Goal: Task Accomplishment & Management: Use online tool/utility

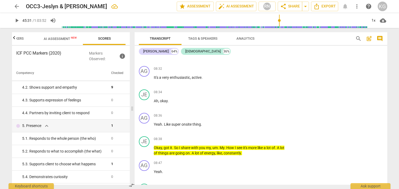
scroll to position [141, 0]
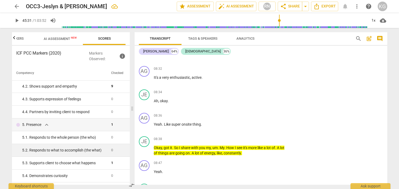
click at [89, 150] on div "5. 2. Responds to what to accomplish (the what)" at bounding box center [64, 151] width 85 height 6
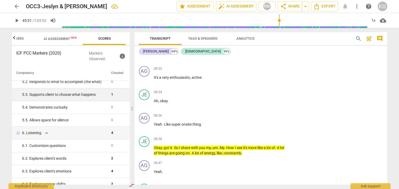
scroll to position [213, 0]
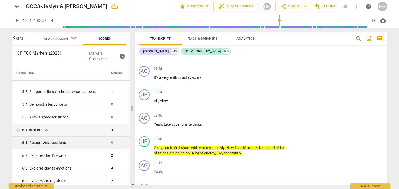
type input "2731"
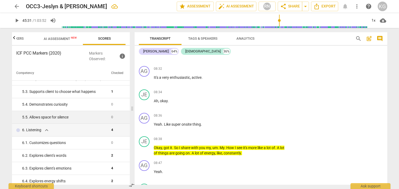
click at [96, 116] on div "5. 5. Allows space for silence" at bounding box center [64, 118] width 85 height 6
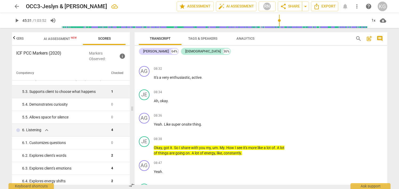
click at [84, 93] on div "5. 3. Supports client to choose what happens" at bounding box center [64, 92] width 85 height 6
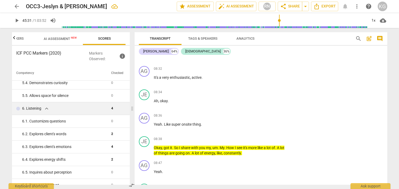
scroll to position [235, 0]
click at [63, 41] on span "AI Assessment New" at bounding box center [60, 39] width 33 height 4
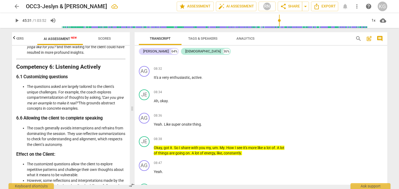
scroll to position [999, 0]
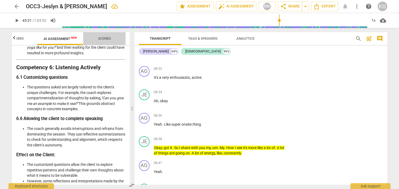
click at [110, 35] on span "Scores" at bounding box center [105, 38] width 26 height 7
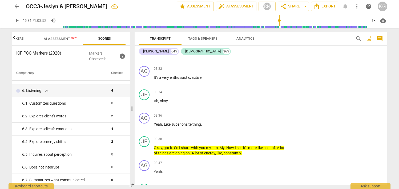
scroll to position [253, 0]
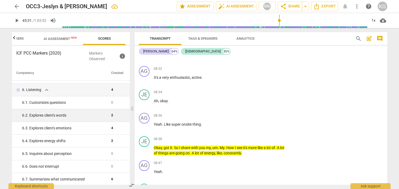
click at [61, 118] on div "6. 2. Explores client's words" at bounding box center [64, 116] width 85 height 6
click at [61, 116] on div "6. 2. Explores client's words" at bounding box center [64, 116] width 85 height 6
click at [96, 116] on div "6. 2. Explores client's words" at bounding box center [64, 116] width 85 height 6
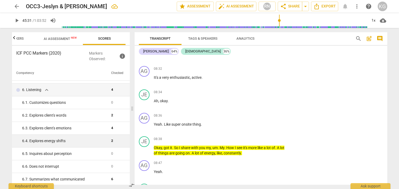
click at [71, 139] on div "6. 4. Explores energy shifts" at bounding box center [64, 141] width 85 height 6
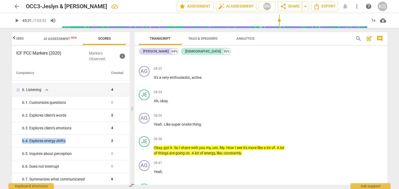
click at [16, 40] on icon "button" at bounding box center [14, 38] width 6 height 6
click at [34, 39] on span "Outcomes" at bounding box center [37, 39] width 18 height 4
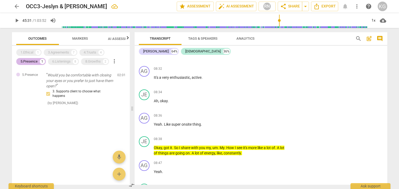
click at [35, 64] on div "5.Presence 1" at bounding box center [31, 61] width 30 height 7
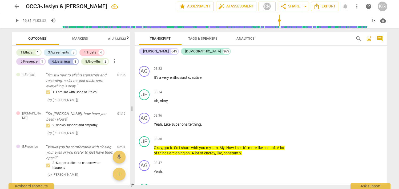
click at [60, 62] on div "6.Listenings" at bounding box center [61, 61] width 18 height 5
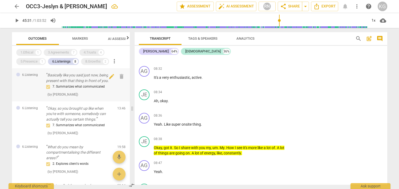
click at [49, 74] on p "Basically like you said just now, being present with that thing in front of you." at bounding box center [79, 77] width 67 height 11
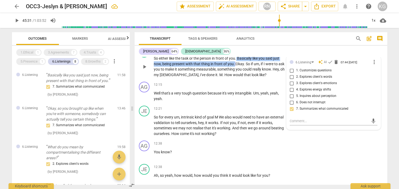
drag, startPoint x: 237, startPoint y: 58, endPoint x: 234, endPoint y: 65, distance: 8.0
click at [234, 65] on p "So either like the task or the person in front of you . Basically like you said…" at bounding box center [219, 67] width 131 height 22
click at [271, 50] on div "[PERSON_NAME] 64% [DEMOGRAPHIC_DATA] 36%" at bounding box center [261, 51] width 244 height 9
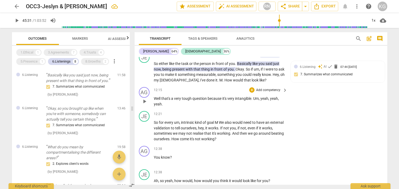
scroll to position [2109, 0]
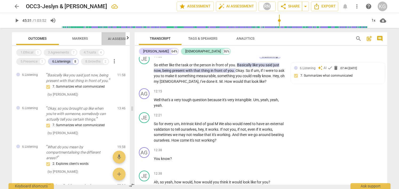
click at [121, 37] on span "AI Assessment New" at bounding box center [124, 39] width 33 height 4
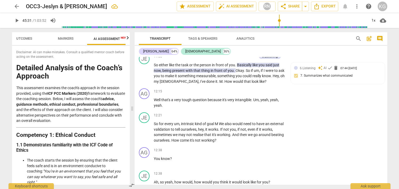
scroll to position [0, 22]
click at [59, 37] on span "Markers" at bounding box center [59, 39] width 16 height 4
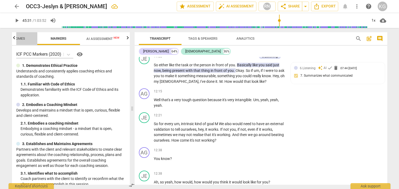
click at [24, 37] on span "Outcomes" at bounding box center [16, 39] width 18 height 4
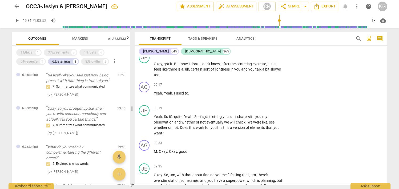
scroll to position [1648, 0]
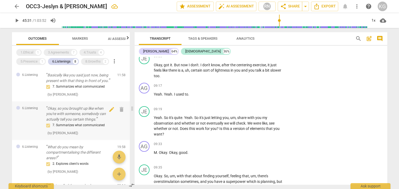
click at [79, 108] on p "Okay, so you brought up like when you're with someone, somebody can actually te…" at bounding box center [79, 114] width 67 height 17
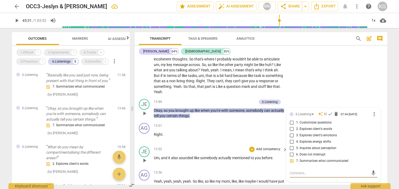
scroll to position [2278, 0]
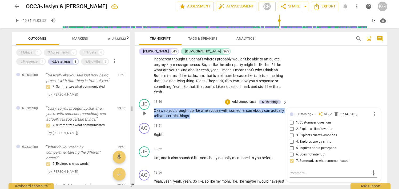
drag, startPoint x: 210, startPoint y: 115, endPoint x: 158, endPoint y: 107, distance: 52.9
click at [158, 107] on div "13:46 + Add competency 6.Listening keyboard_arrow_right Okay , so you brought u…" at bounding box center [221, 109] width 134 height 20
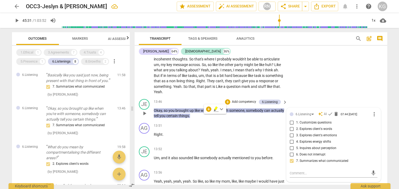
click at [215, 119] on div "JE play_arrow pause 13:46 + Add competency 6.Listening keyboard_arrow_right Oka…" at bounding box center [261, 109] width 253 height 24
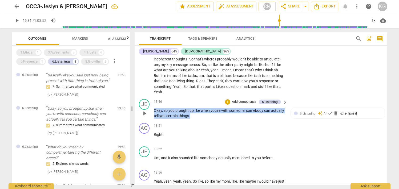
drag, startPoint x: 212, startPoint y: 117, endPoint x: 154, endPoint y: 110, distance: 58.8
click at [154, 110] on p "Okay , so you brought up like when you're with someone , somebody can actually …" at bounding box center [219, 113] width 131 height 11
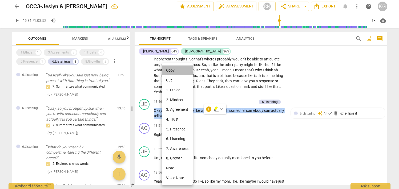
click at [176, 71] on li "Copy" at bounding box center [177, 71] width 31 height 10
copy p "Okay , so you brought up like when you're with someone , somebody can actually …"
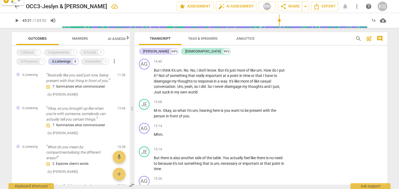
scroll to position [2471, 0]
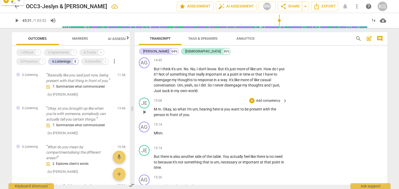
drag, startPoint x: 195, startPoint y: 118, endPoint x: 171, endPoint y: 110, distance: 25.1
click at [171, 110] on div "JE play_arrow pause 15:08 + Add competency keyboard_arrow_right M m . Okay , so…" at bounding box center [261, 108] width 253 height 24
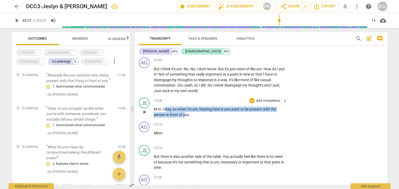
drag, startPoint x: 164, startPoint y: 108, endPoint x: 185, endPoint y: 113, distance: 21.3
click at [185, 113] on p "M m . Okay , so what I'm um , hearing here is you want to be present with the p…" at bounding box center [219, 112] width 131 height 11
click at [165, 109] on span "Okay" at bounding box center [167, 109] width 8 height 4
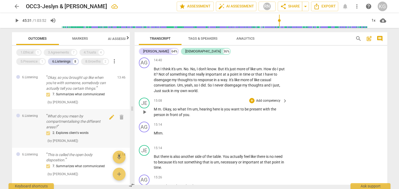
scroll to position [32, 0]
click at [73, 126] on p "What do you mean by compartmentalising the different areas?" at bounding box center [79, 120] width 67 height 17
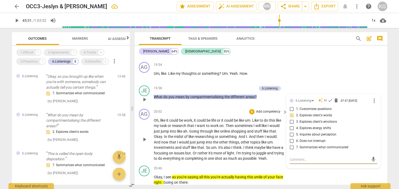
scroll to position [3214, 0]
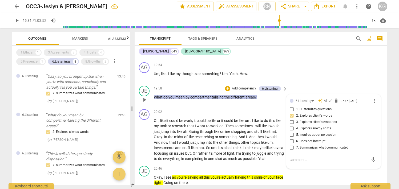
drag, startPoint x: 152, startPoint y: 96, endPoint x: 233, endPoint y: 99, distance: 80.3
click at [198, 99] on div "JE play_arrow pause 19:58 + Add competency 6.Listening keyboard_arrow_right Wha…" at bounding box center [261, 95] width 253 height 23
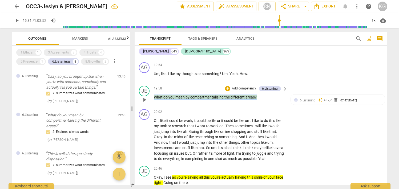
drag, startPoint x: 260, startPoint y: 98, endPoint x: 168, endPoint y: 90, distance: 92.8
click at [168, 90] on div "19:58 + Add competency 6.Listening keyboard_arrow_right What do you mean by com…" at bounding box center [221, 95] width 134 height 19
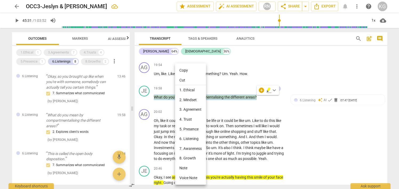
click at [192, 69] on li "Copy" at bounding box center [190, 71] width 31 height 10
copy p "What do you mean by compartmentalising the different areas ?"
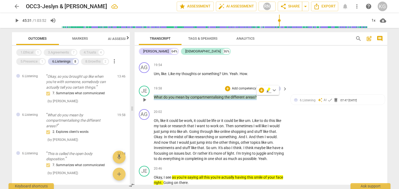
drag, startPoint x: 154, startPoint y: 98, endPoint x: 250, endPoint y: 100, distance: 96.5
click at [250, 100] on div "19:58 + Add competency 6.Listening keyboard_arrow_right What do you mean by com…" at bounding box center [221, 95] width 134 height 19
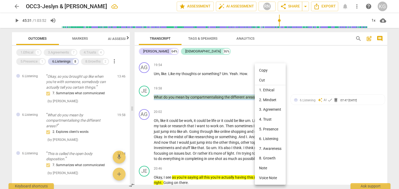
click at [267, 73] on li "Copy" at bounding box center [270, 71] width 31 height 10
copy p "What do you mean by compartmentalising the different areas ?"
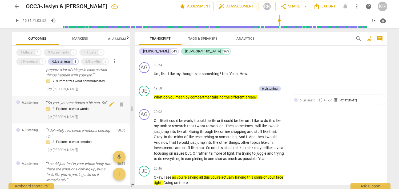
scroll to position [156, 0]
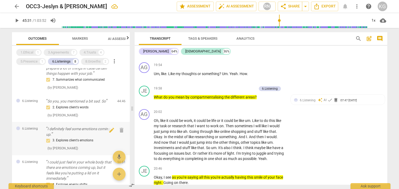
click at [75, 136] on p "I definitely feel some emotions coming up." at bounding box center [79, 131] width 67 height 11
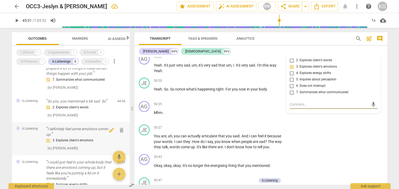
click at [67, 135] on p "I definitely feel some emotions coming up." at bounding box center [79, 131] width 67 height 11
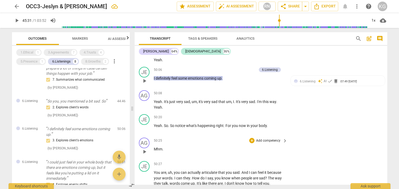
scroll to position [7586, 0]
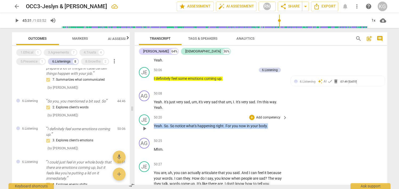
drag, startPoint x: 273, startPoint y: 142, endPoint x: 183, endPoint y: 139, distance: 89.3
click at [183, 134] on div "50:20 + Add competency keyboard_arrow_right Yeah . So . So notice what's happen…" at bounding box center [221, 124] width 134 height 19
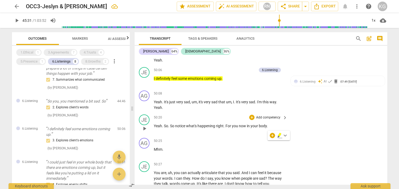
drag, startPoint x: 152, startPoint y: 142, endPoint x: 195, endPoint y: 145, distance: 42.5
click at [195, 136] on div "JE play_arrow pause 50:20 + Add competency keyboard_arrow_right Yeah . So . So …" at bounding box center [261, 123] width 253 height 23
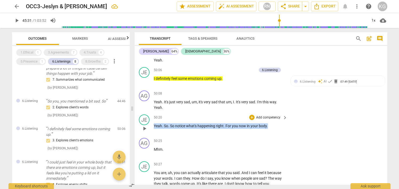
drag, startPoint x: 268, startPoint y: 144, endPoint x: 161, endPoint y: 139, distance: 107.5
click at [161, 129] on p "Yeah . So . So notice what's happening right . For you now in your body ." at bounding box center [219, 126] width 131 height 6
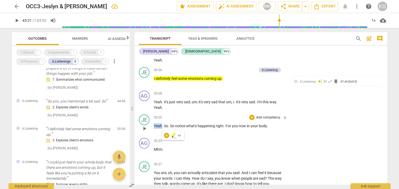
copy span "Yeah"
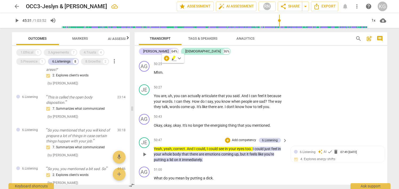
scroll to position [7663, 0]
click at [316, 165] on div "6.Listening auto_awesome AI check delete 07:49 [DATE] 4. Explores energy shifts" at bounding box center [338, 157] width 88 height 16
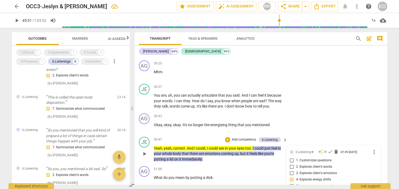
scroll to position [7770, 0]
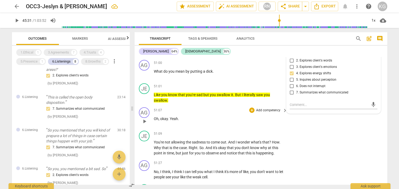
click at [179, 122] on div "AG play_arrow pause 51:07 + Add competency keyboard_arrow_right Oh , okay . Yea…" at bounding box center [261, 116] width 253 height 23
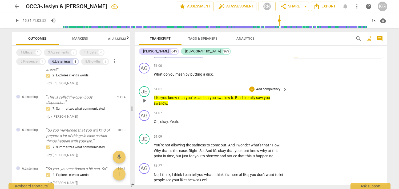
scroll to position [7767, 0]
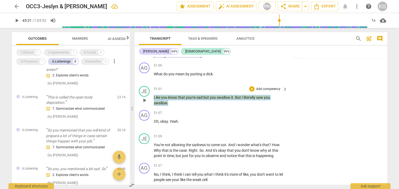
drag, startPoint x: 172, startPoint y: 121, endPoint x: 154, endPoint y: 112, distance: 19.7
click at [154, 106] on p "Like you know that you're sad but you swallow it . But I literally saw you swal…" at bounding box center [219, 100] width 131 height 11
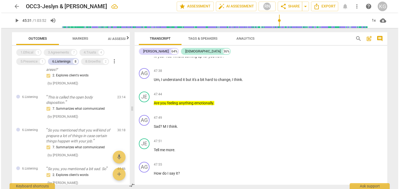
scroll to position [7254, 0]
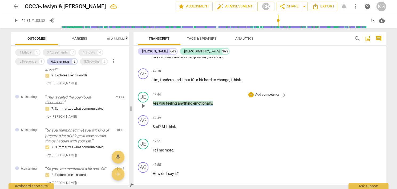
drag, startPoint x: 214, startPoint y: 120, endPoint x: 165, endPoint y: 116, distance: 48.9
click at [165, 111] on div "47:44 + Add competency keyboard_arrow_right Are you feeling anything emotionall…" at bounding box center [220, 101] width 134 height 19
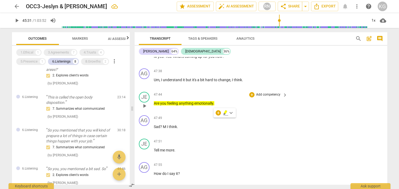
drag, startPoint x: 152, startPoint y: 119, endPoint x: 188, endPoint y: 120, distance: 35.7
click at [188, 113] on div "JE play_arrow pause 47:44 + Add competency keyboard_arrow_right Are you feeling…" at bounding box center [261, 101] width 253 height 23
drag, startPoint x: 215, startPoint y: 121, endPoint x: 160, endPoint y: 117, distance: 55.9
click at [160, 111] on div "47:44 + Add competency keyboard_arrow_right Are you feeling anything emotionall…" at bounding box center [221, 101] width 134 height 19
copy span "Are"
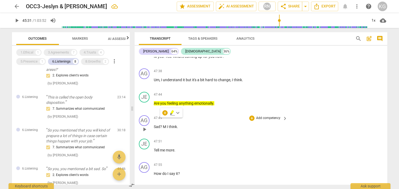
click at [166, 131] on div "AG play_arrow pause 47:49 + Add competency keyboard_arrow_right Sad ? M I think…" at bounding box center [261, 124] width 253 height 23
drag, startPoint x: 153, startPoint y: 119, endPoint x: 175, endPoint y: 120, distance: 21.9
click at [175, 113] on div "JE play_arrow pause 47:44 + Add competency keyboard_arrow_right Are you feeling…" at bounding box center [261, 101] width 253 height 23
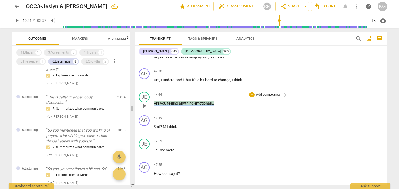
drag, startPoint x: 154, startPoint y: 119, endPoint x: 214, endPoint y: 120, distance: 60.8
click at [214, 106] on p "Are you feeling anything emotionally ." at bounding box center [219, 104] width 131 height 6
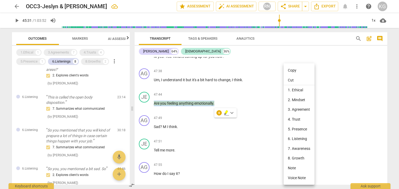
click at [301, 73] on li "Copy" at bounding box center [299, 71] width 31 height 10
copy p "Are you feeling anything emotionally ."
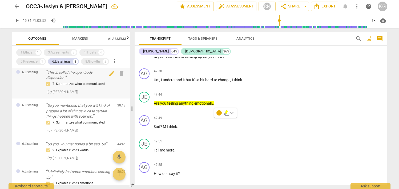
scroll to position [114, 0]
click at [35, 114] on div "6.Listening So you mentioned that you will kind of prepare a lot of things in c…" at bounding box center [71, 117] width 118 height 39
click at [78, 117] on p "So you mentioned that you will kind of prepare a lot of things in case certain …" at bounding box center [79, 111] width 67 height 17
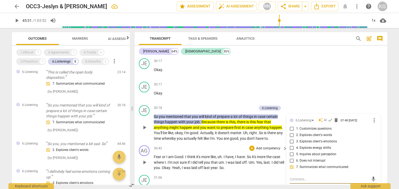
scroll to position [4729, 0]
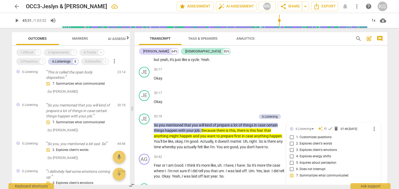
click at [83, 39] on span "Markers" at bounding box center [80, 39] width 16 height 4
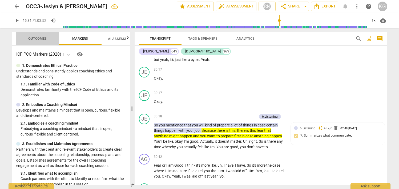
click at [46, 39] on span "Outcomes" at bounding box center [37, 39] width 18 height 4
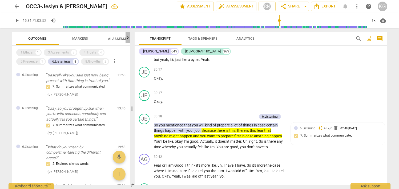
click at [129, 39] on icon "button" at bounding box center [127, 38] width 6 height 6
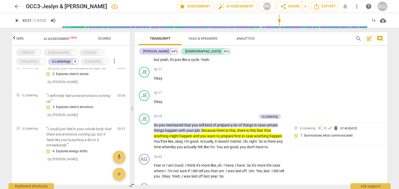
scroll to position [192, 0]
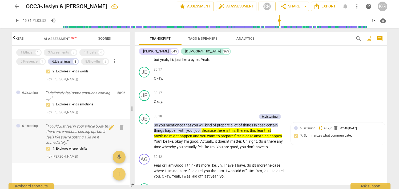
click at [84, 126] on p "I could just feel in your whole body that there are emotions coming up, but it …" at bounding box center [79, 135] width 67 height 22
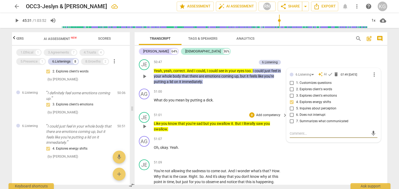
scroll to position [7729, 0]
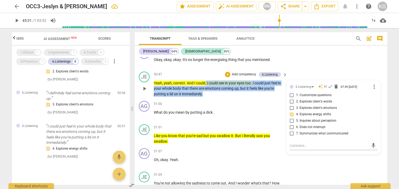
drag, startPoint x: 206, startPoint y: 99, endPoint x: 206, endPoint y: 110, distance: 11.7
click at [206, 97] on p "Yeah , yeah , correct . And I could , I could see in your eyes too . I could ju…" at bounding box center [219, 88] width 131 height 17
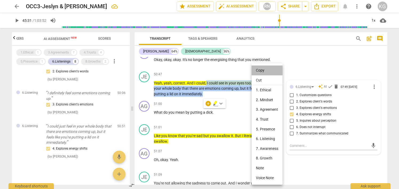
click at [256, 73] on li "Copy" at bounding box center [267, 71] width 31 height 10
copy p "I could see in your eyes too . I could just feel in your whole body that there …"
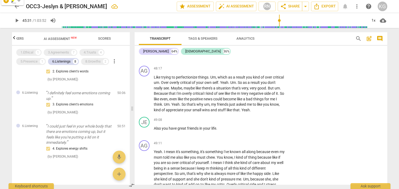
scroll to position [7429, 0]
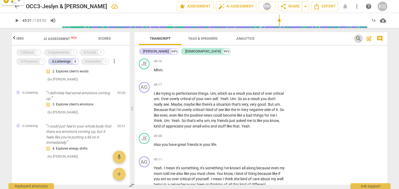
click at [358, 38] on span "search" at bounding box center [358, 38] width 6 height 6
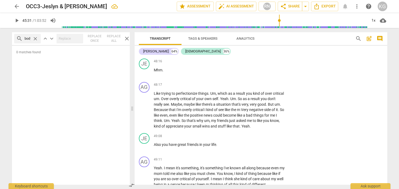
scroll to position [0, 2]
type input "body"
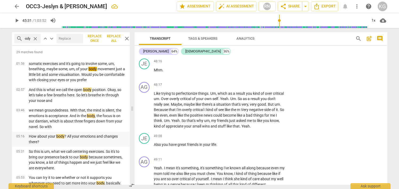
scroll to position [0, 0]
click at [67, 142] on p "How about your body ? All your emotions and changes there?" at bounding box center [77, 139] width 97 height 11
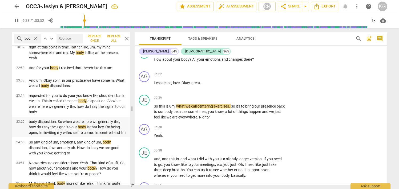
scroll to position [4, 0]
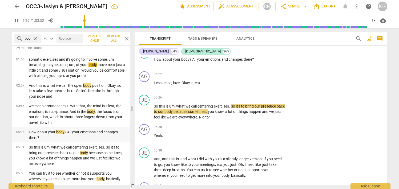
click at [71, 134] on p "How about your body ? All your emotions and changes there?" at bounding box center [77, 135] width 97 height 11
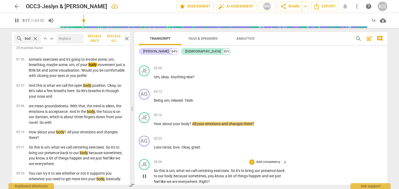
scroll to position [788, 0]
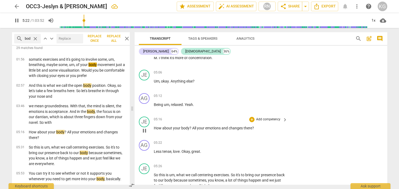
drag, startPoint x: 153, startPoint y: 127, endPoint x: 170, endPoint y: 127, distance: 16.8
click at [170, 127] on div "JE play_arrow pause 05:16 + Add competency keyboard_arrow_right How about your …" at bounding box center [261, 126] width 253 height 23
drag, startPoint x: 154, startPoint y: 128, endPoint x: 179, endPoint y: 128, distance: 24.3
click at [179, 128] on p "How about your body ? All your emotions and changes there ?" at bounding box center [219, 129] width 131 height 6
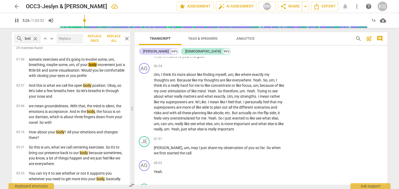
scroll to position [1168, 0]
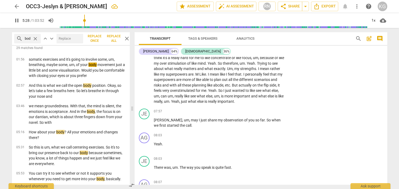
click at [126, 40] on span "close" at bounding box center [127, 38] width 6 height 6
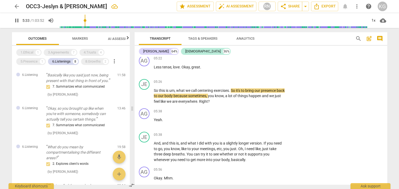
scroll to position [872, 0]
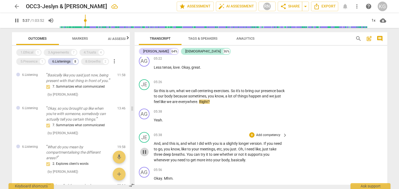
click at [148, 150] on span "pause" at bounding box center [144, 152] width 9 height 6
type input "338"
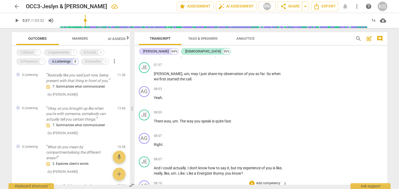
scroll to position [1213, 0]
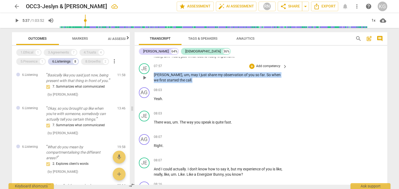
drag, startPoint x: 182, startPoint y: 78, endPoint x: 153, endPoint y: 73, distance: 29.1
click at [153, 73] on div "JE play_arrow pause 07:57 + Add competency keyboard_arrow_right [PERSON_NAME] ,…" at bounding box center [261, 73] width 253 height 24
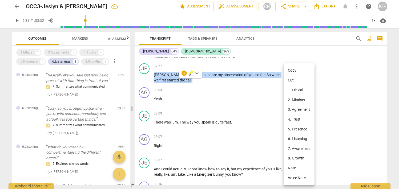
click at [290, 71] on li "Copy" at bounding box center [299, 71] width 31 height 10
copy p "[PERSON_NAME] , um , may I just share my observation of you so far . So when we…"
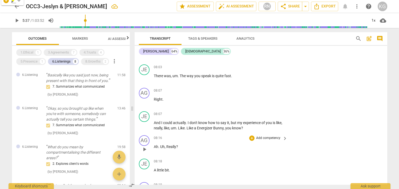
scroll to position [1224, 0]
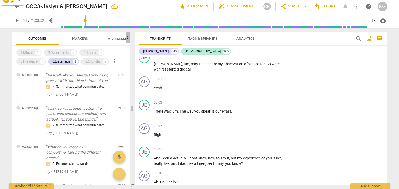
click at [127, 38] on icon "button" at bounding box center [127, 38] width 6 height 6
click at [109, 38] on span "Scores" at bounding box center [104, 39] width 13 height 4
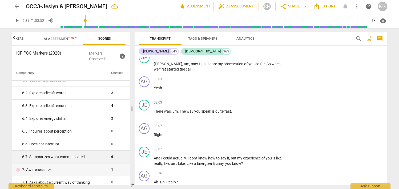
scroll to position [261, 0]
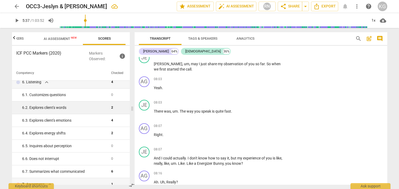
click at [102, 110] on div "6. 2. Explores client's words" at bounding box center [64, 108] width 85 height 6
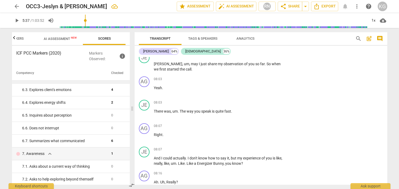
scroll to position [292, 0]
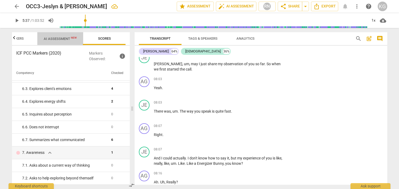
click at [58, 40] on span "AI Assessment New" at bounding box center [60, 39] width 33 height 4
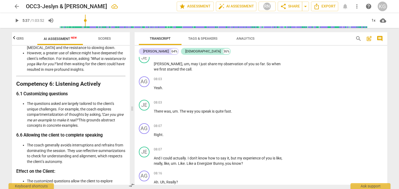
scroll to position [999, 0]
